Goal: Task Accomplishment & Management: Complete application form

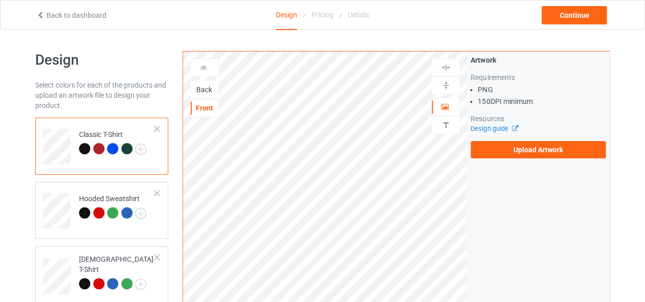
click at [209, 91] on div "Back" at bounding box center [205, 90] width 28 height 10
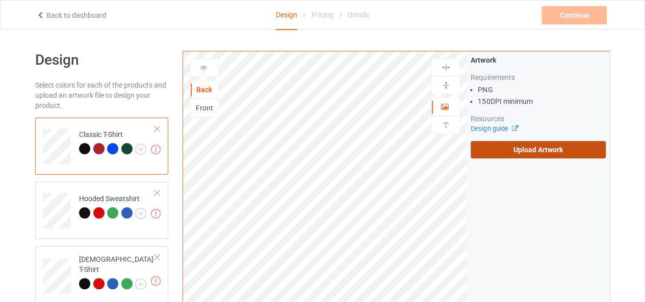
click at [523, 150] on label "Upload Artwork" at bounding box center [538, 149] width 135 height 17
click at [0, 0] on input "Upload Artwork" at bounding box center [0, 0] width 0 height 0
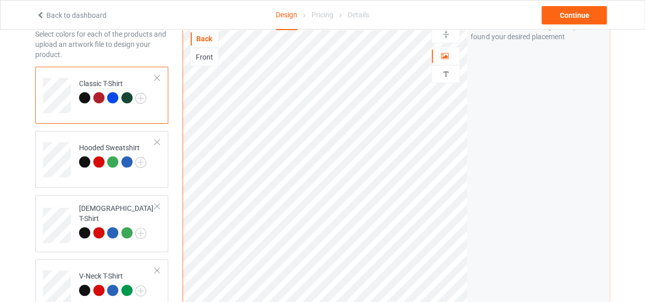
scroll to position [153, 0]
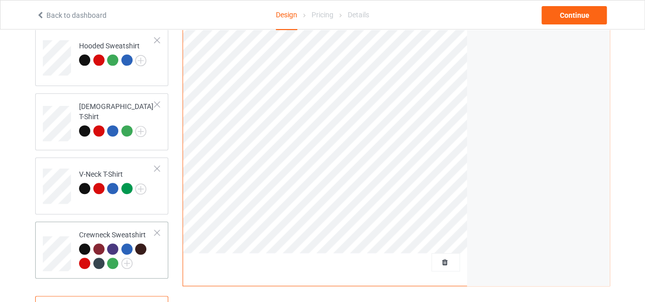
click at [64, 233] on td at bounding box center [58, 250] width 31 height 49
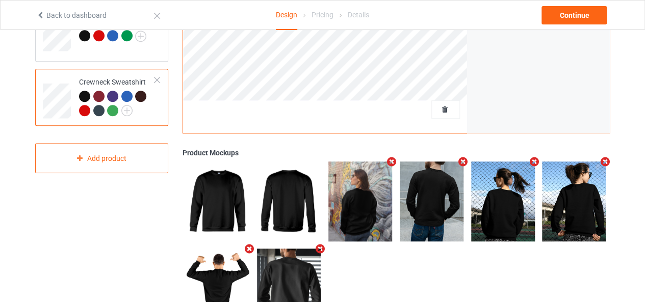
click at [394, 163] on icon "Remove mockup" at bounding box center [392, 162] width 13 height 11
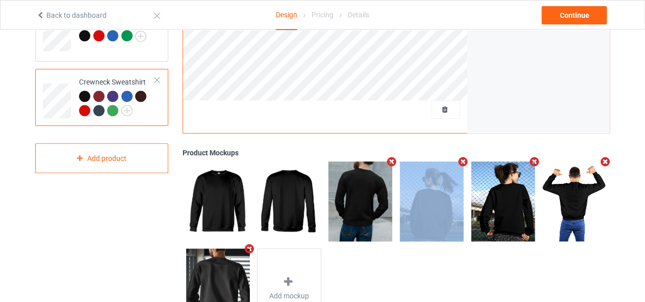
click at [394, 163] on icon "Remove mockup" at bounding box center [392, 162] width 13 height 11
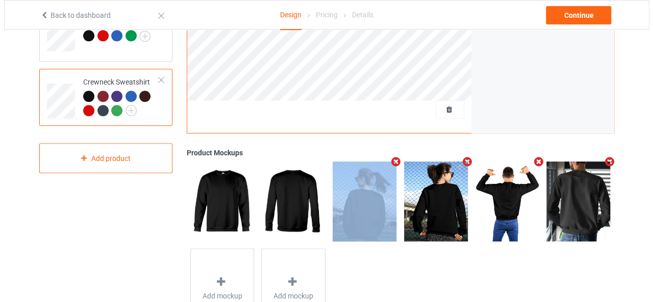
scroll to position [356, 0]
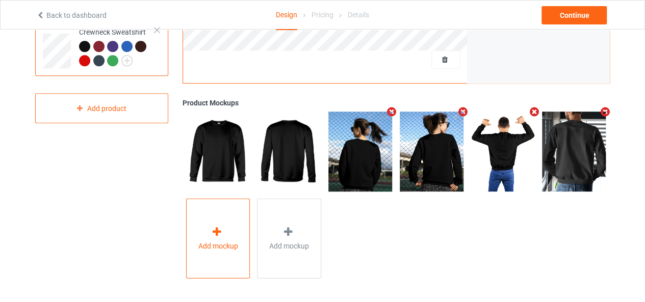
click at [238, 234] on div "Add mockup" at bounding box center [218, 239] width 64 height 80
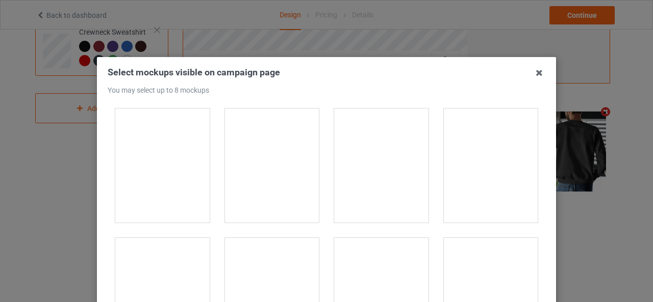
scroll to position [4896, 0]
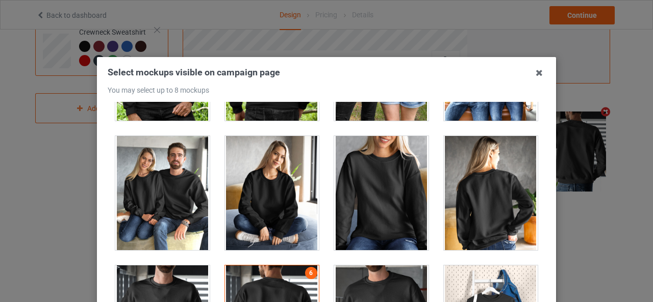
click at [482, 188] on div at bounding box center [491, 193] width 94 height 114
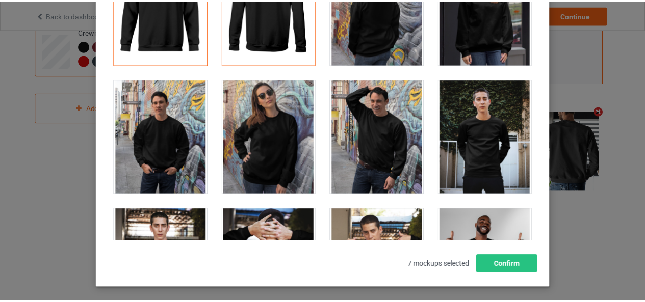
scroll to position [6, 0]
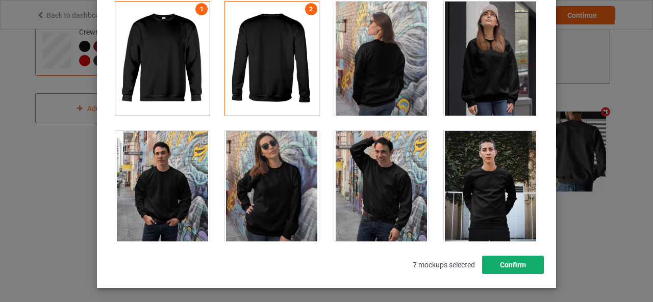
click at [506, 264] on button "Confirm" at bounding box center [513, 265] width 62 height 18
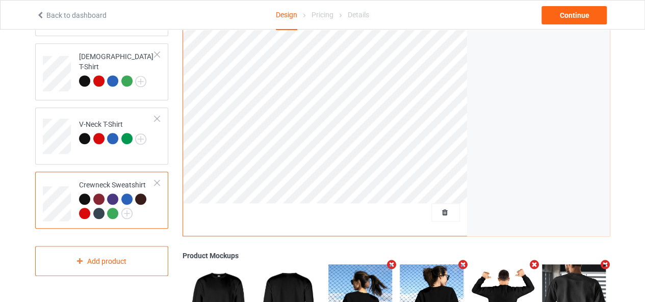
scroll to position [0, 0]
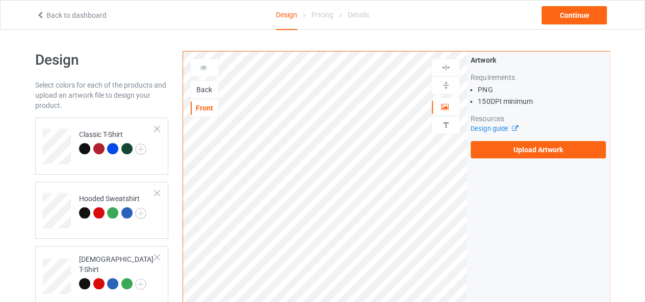
click at [204, 91] on div "Back" at bounding box center [205, 90] width 28 height 10
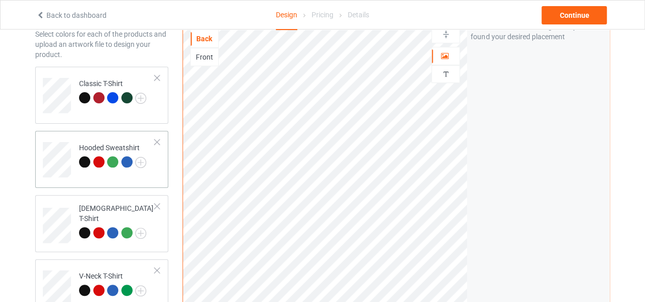
scroll to position [102, 0]
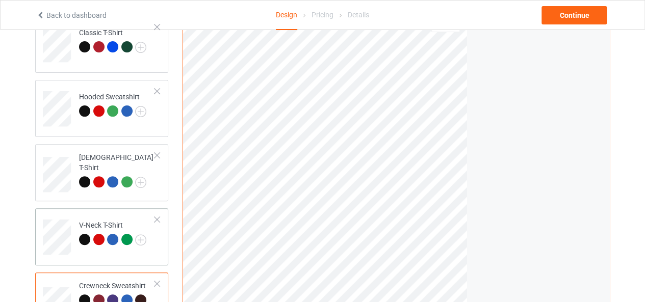
click at [69, 219] on td at bounding box center [58, 234] width 31 height 42
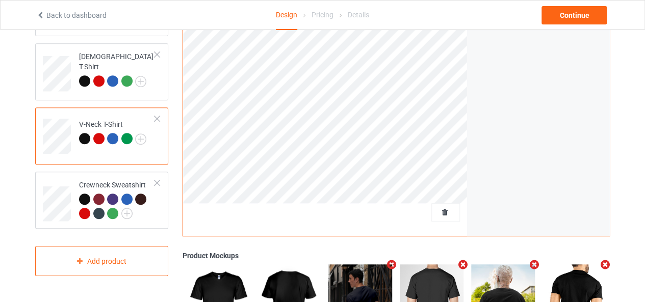
scroll to position [305, 0]
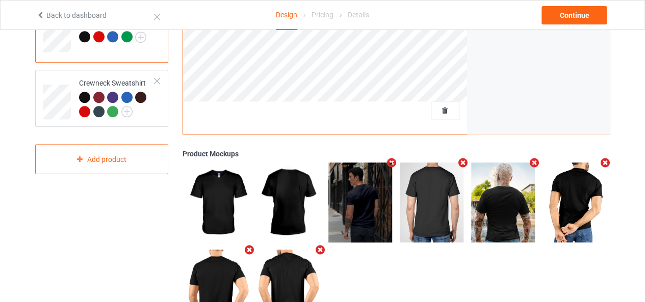
click at [389, 162] on icon "Remove mockup" at bounding box center [392, 163] width 13 height 11
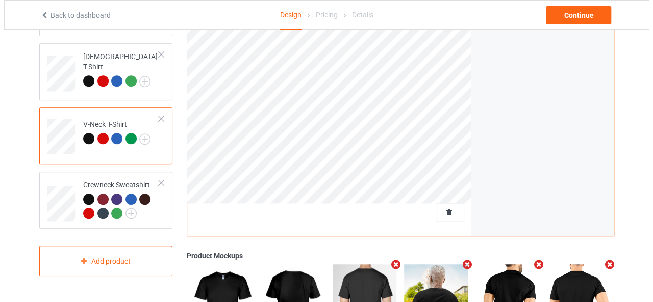
scroll to position [356, 0]
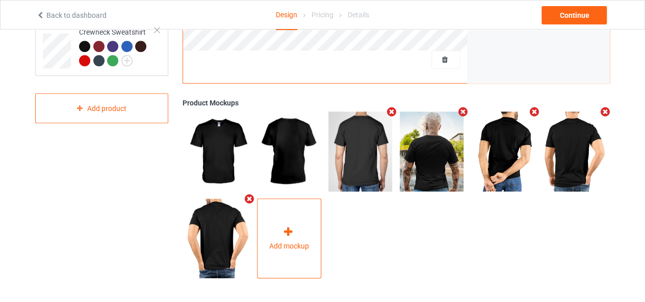
click at [294, 221] on div "Add mockup" at bounding box center [289, 239] width 64 height 80
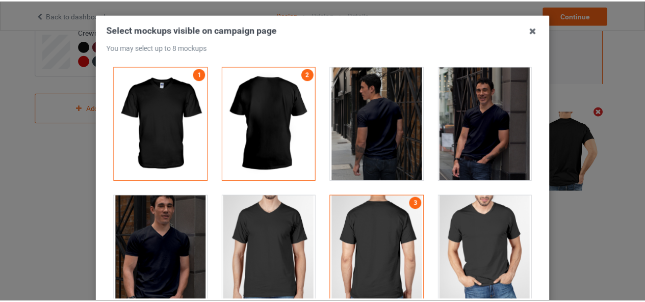
scroll to position [145, 0]
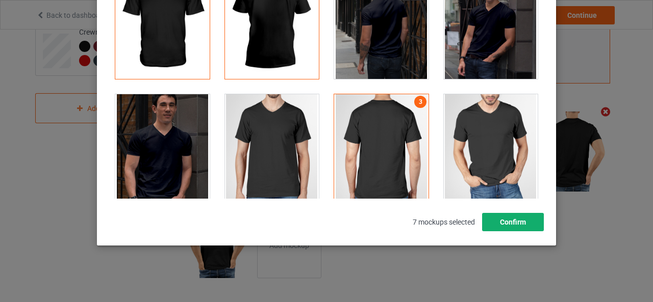
click at [515, 223] on button "Confirm" at bounding box center [513, 222] width 62 height 18
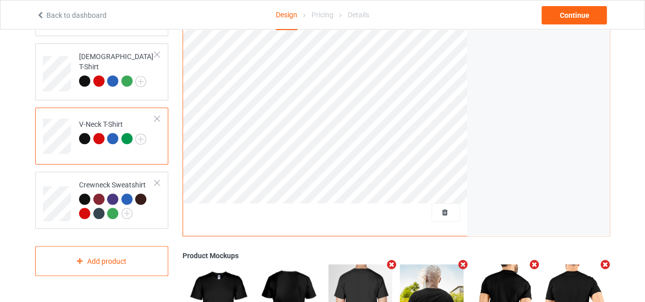
scroll to position [152, 0]
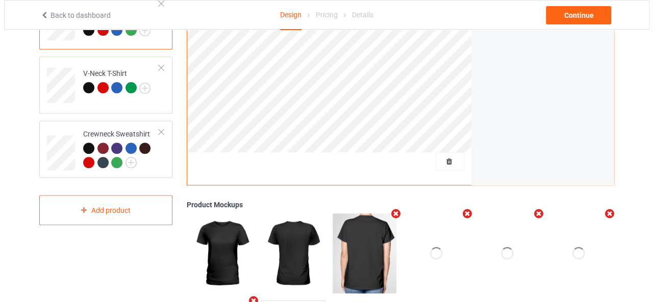
scroll to position [356, 0]
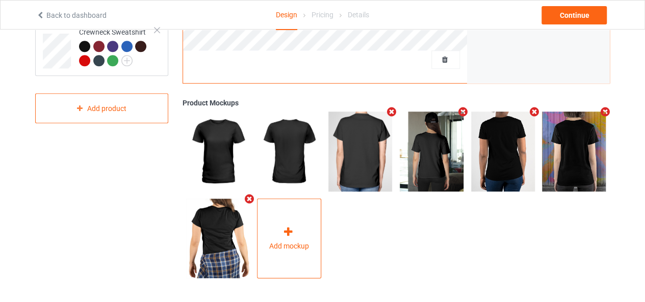
click at [296, 250] on div "Add mockup" at bounding box center [289, 239] width 64 height 80
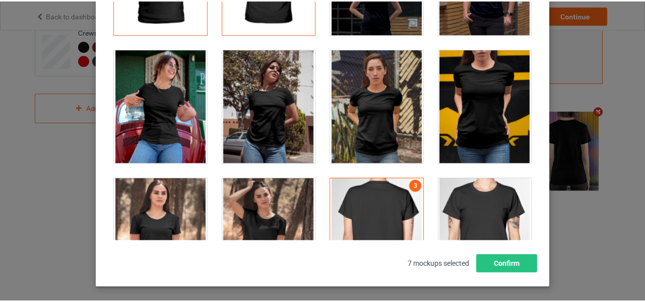
scroll to position [0, 0]
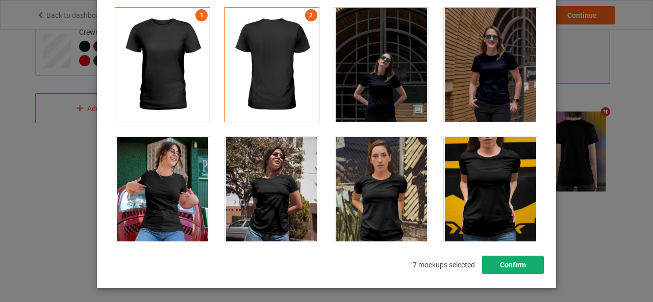
click at [501, 265] on button "Confirm" at bounding box center [513, 265] width 62 height 18
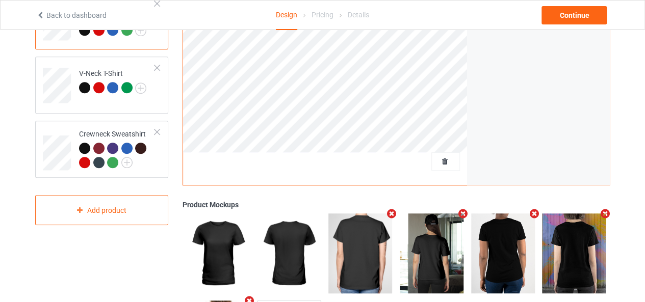
scroll to position [50, 0]
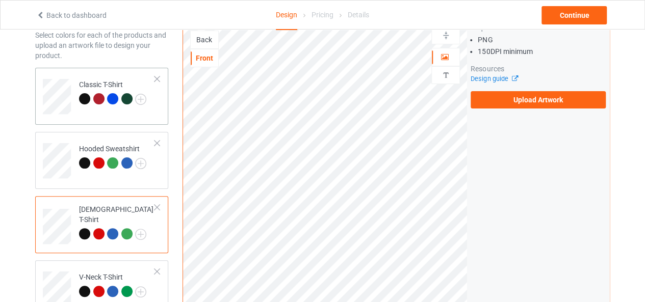
click at [99, 83] on div "Classic T-Shirt" at bounding box center [112, 92] width 67 height 24
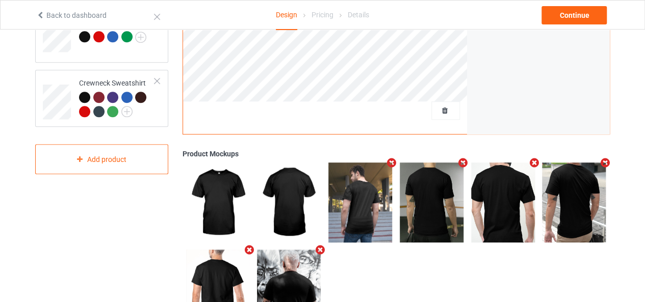
scroll to position [356, 0]
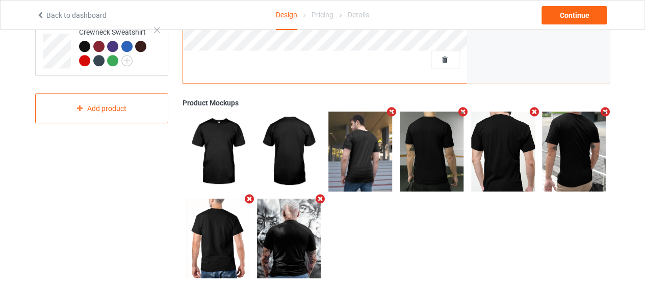
click at [391, 111] on icon "Remove mockup" at bounding box center [392, 112] width 13 height 11
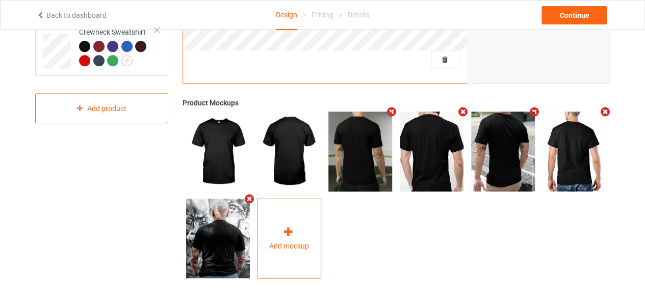
click at [280, 242] on span "Add mockup" at bounding box center [289, 246] width 40 height 10
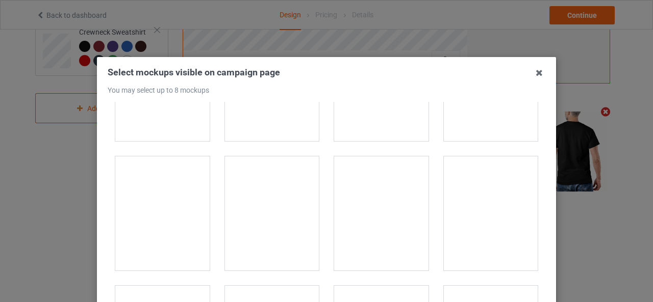
scroll to position [12700, 0]
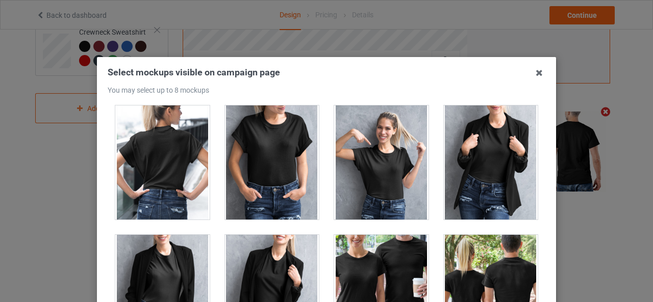
click at [136, 142] on div at bounding box center [162, 163] width 94 height 114
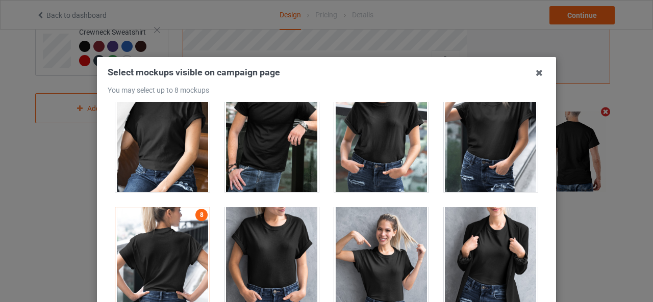
click at [167, 208] on div at bounding box center [162, 265] width 94 height 114
click at [163, 208] on div at bounding box center [162, 265] width 94 height 114
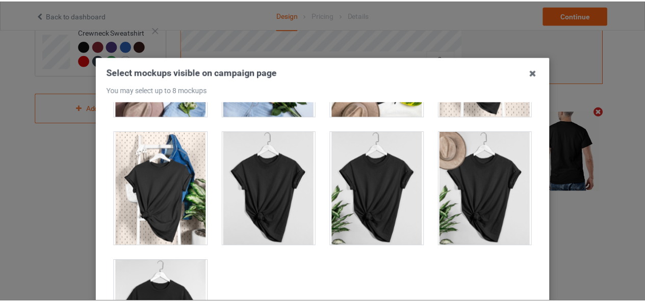
scroll to position [145, 0]
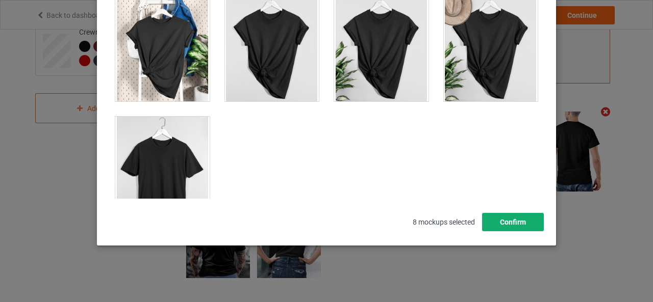
click at [509, 219] on button "Confirm" at bounding box center [513, 222] width 62 height 18
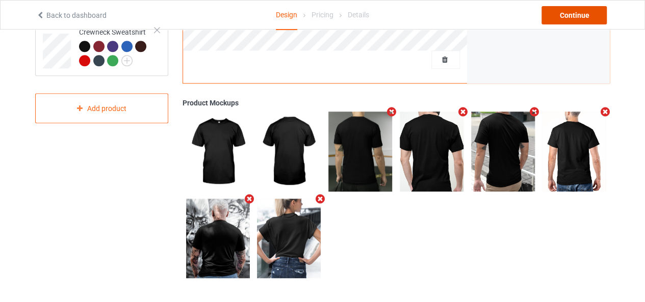
click at [584, 21] on div "Continue" at bounding box center [574, 15] width 65 height 18
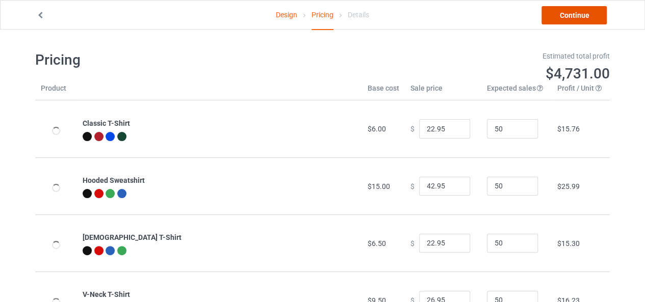
click at [577, 13] on link "Continue" at bounding box center [574, 15] width 65 height 18
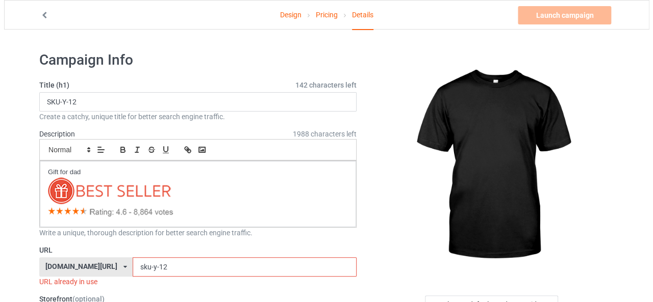
scroll to position [102, 0]
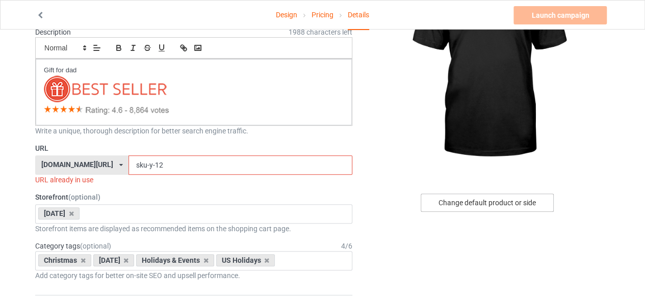
click at [467, 205] on div "Change default product or side" at bounding box center [487, 203] width 133 height 18
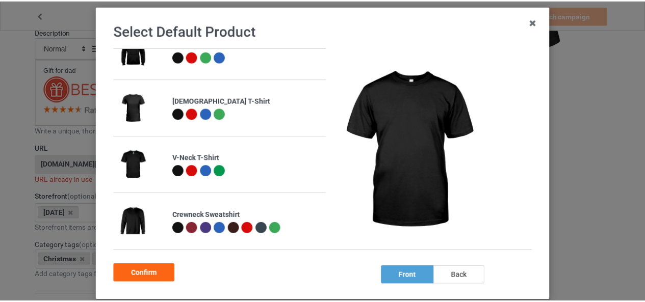
scroll to position [51, 0]
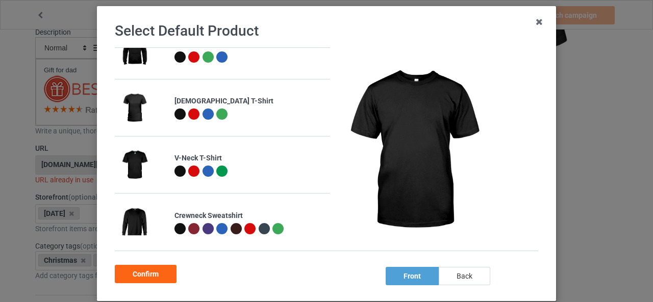
click at [461, 278] on div "back" at bounding box center [465, 276] width 52 height 18
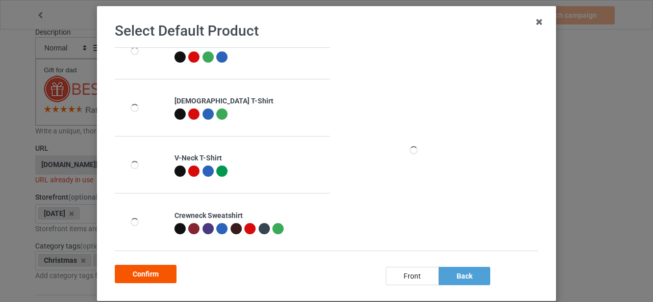
click at [160, 277] on div "Confirm" at bounding box center [146, 274] width 62 height 18
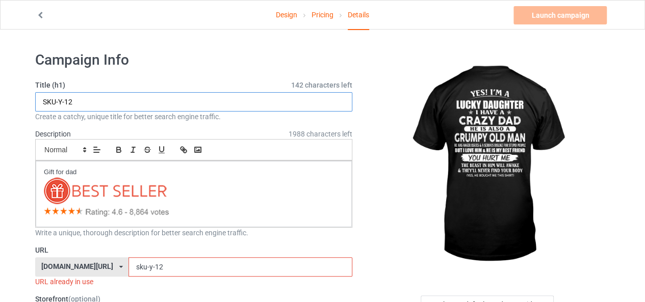
click at [84, 109] on input "SKU-Y-12" at bounding box center [193, 101] width 317 height 19
type input "Grumpy Old Dad"
drag, startPoint x: 146, startPoint y: 261, endPoint x: 108, endPoint y: 269, distance: 39.1
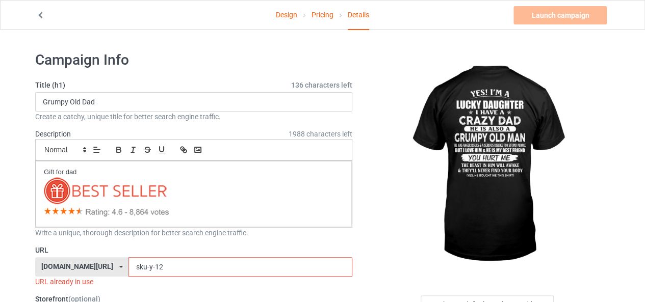
click at [129, 269] on input "sku-y-12" at bounding box center [240, 267] width 223 height 19
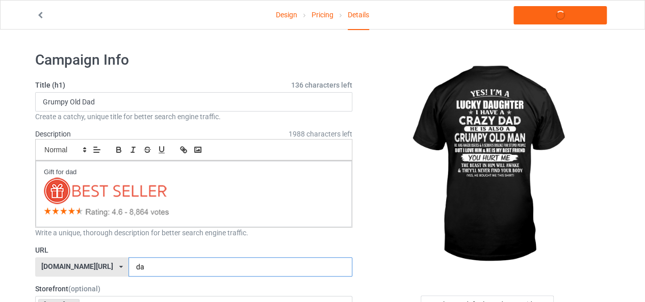
type input "d"
type input "đ"
type input "dadwin00"
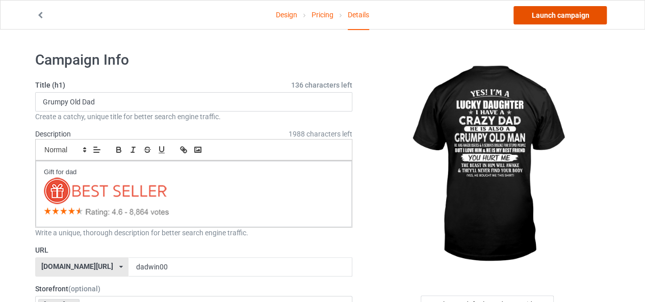
click at [576, 20] on link "Launch campaign" at bounding box center [560, 15] width 93 height 18
